Goal: Check status: Check status

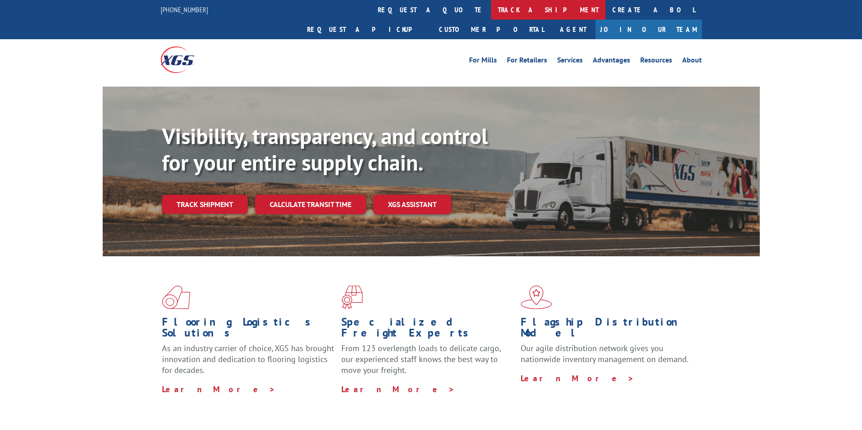
click at [491, 10] on link "track a shipment" at bounding box center [548, 10] width 114 height 20
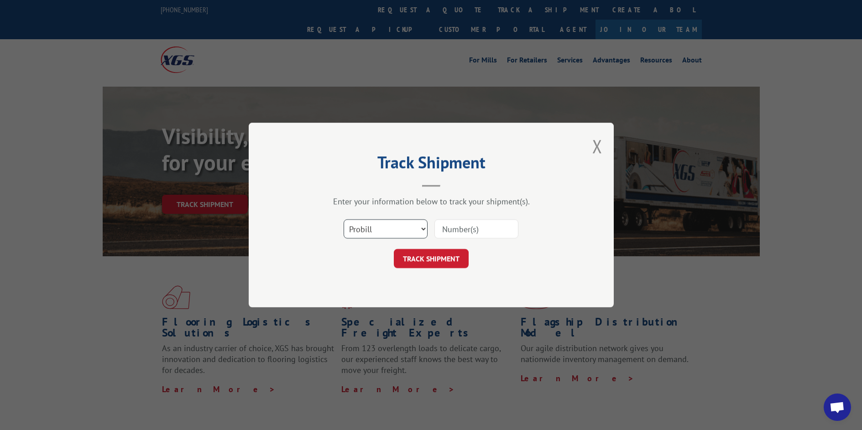
click at [422, 226] on select "Select category... Probill BOL PO" at bounding box center [385, 228] width 84 height 19
select select "bol"
click at [343, 219] on select "Select category... Probill BOL PO" at bounding box center [385, 228] width 84 height 19
click at [460, 231] on input at bounding box center [476, 228] width 84 height 19
paste input "6044668"
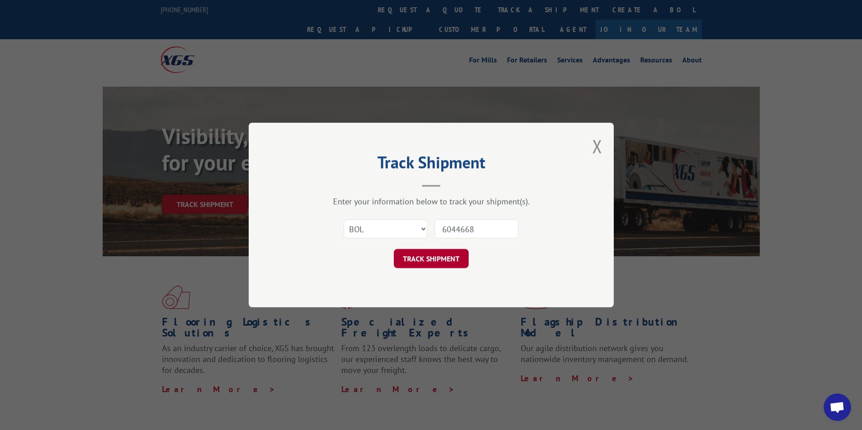
type input "6044668"
click at [433, 263] on button "TRACK SHIPMENT" at bounding box center [431, 258] width 75 height 19
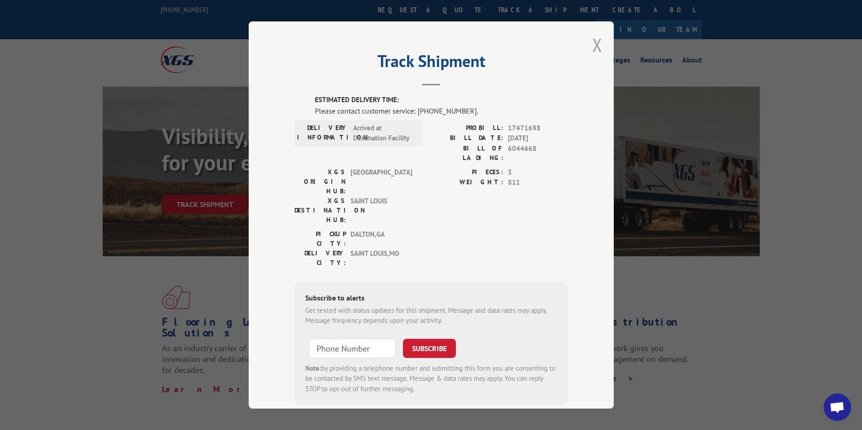
click at [594, 39] on button "Close modal" at bounding box center [597, 45] width 10 height 24
